Goal: Information Seeking & Learning: Learn about a topic

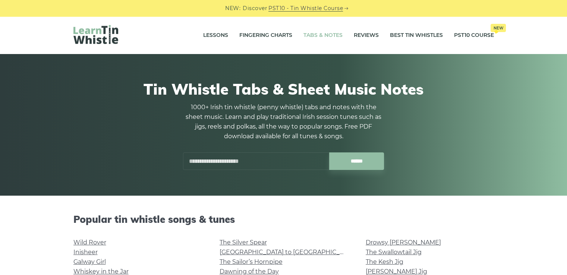
click at [249, 163] on input "text" at bounding box center [256, 161] width 146 height 18
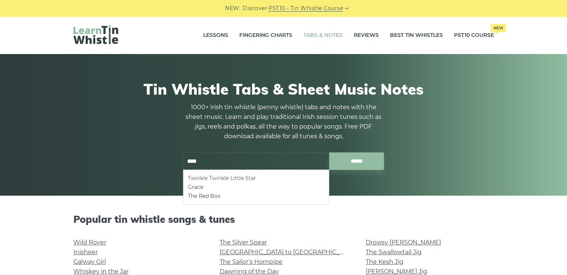
click at [247, 180] on li "Twinkle Twinkle Little Star" at bounding box center [256, 178] width 136 height 9
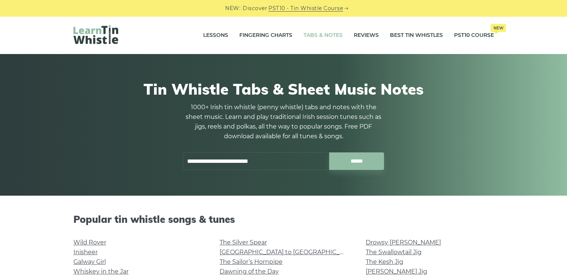
type input "**********"
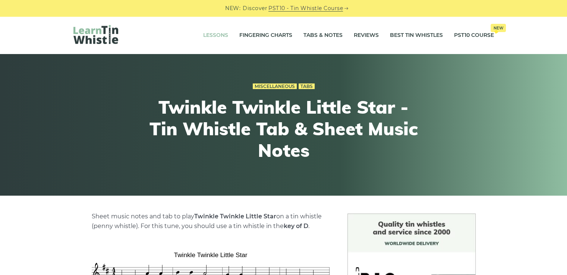
click at [215, 31] on link "Lessons" at bounding box center [215, 35] width 25 height 19
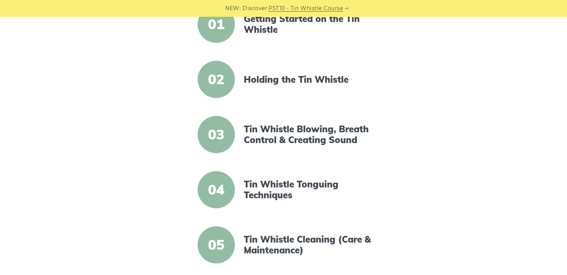
scroll to position [209, 0]
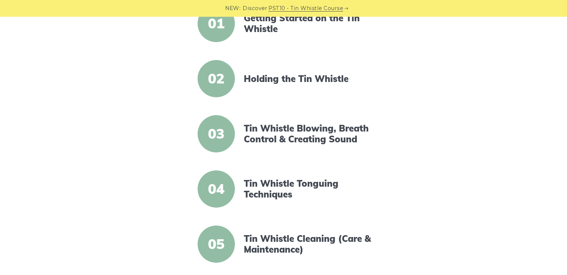
click at [213, 247] on span "05" at bounding box center [215, 243] width 37 height 37
click at [224, 241] on span "05" at bounding box center [215, 243] width 37 height 37
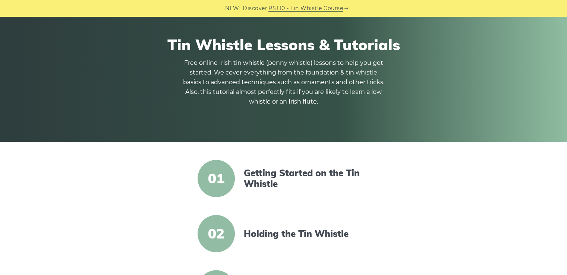
scroll to position [45, 0]
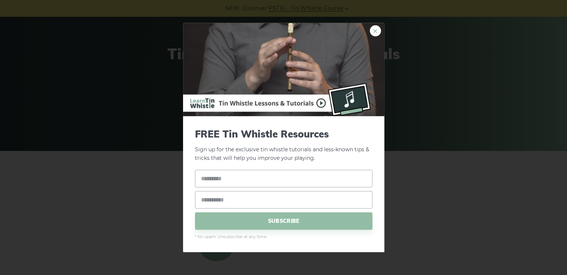
click at [373, 28] on link "×" at bounding box center [375, 30] width 11 height 11
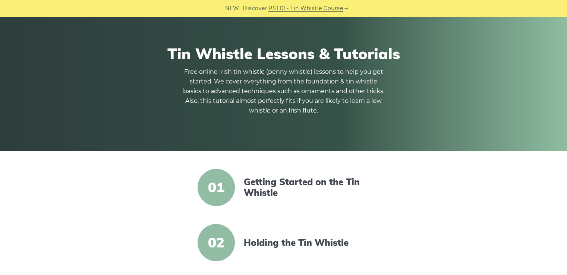
click at [336, 7] on link "PST10 - Tin Whistle Course" at bounding box center [305, 8] width 75 height 9
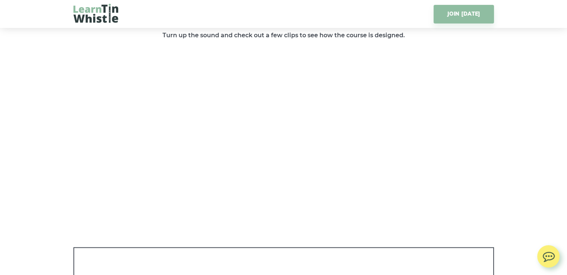
scroll to position [1133, 0]
